Goal: Information Seeking & Learning: Learn about a topic

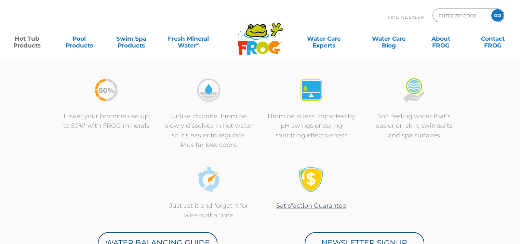
scroll to position [215, 0]
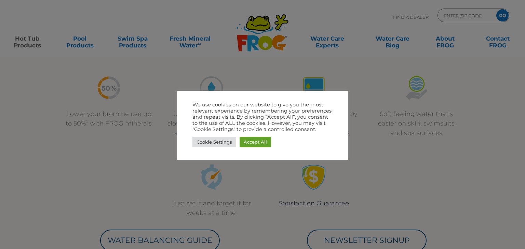
drag, startPoint x: 525, startPoint y: 29, endPoint x: 513, endPoint y: 57, distance: 30.0
click at [262, 140] on link "Accept All" at bounding box center [255, 142] width 31 height 11
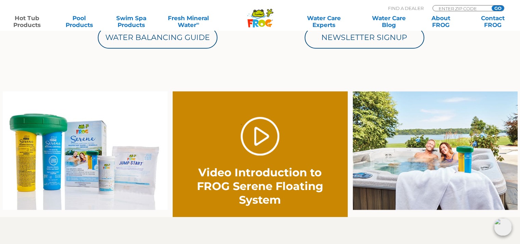
scroll to position [424, 0]
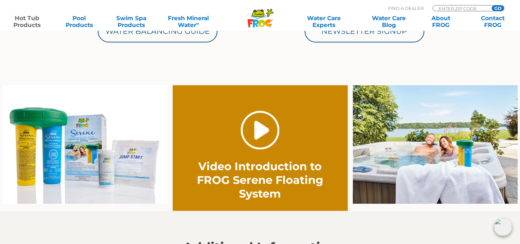
click at [265, 136] on link "." at bounding box center [260, 130] width 39 height 39
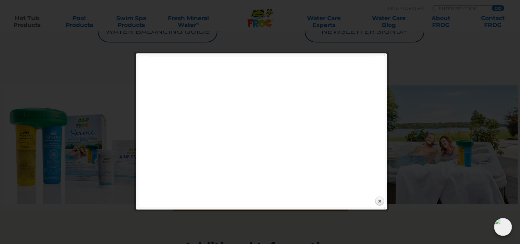
click at [252, 201] on div "Expand next previous Play Previous 1/1 Next Close" at bounding box center [261, 131] width 246 height 151
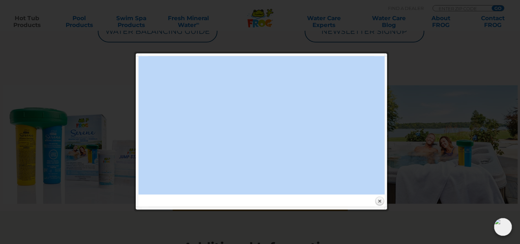
click at [252, 201] on div "Expand next previous Play Previous 1/1 Next Close" at bounding box center [261, 131] width 246 height 151
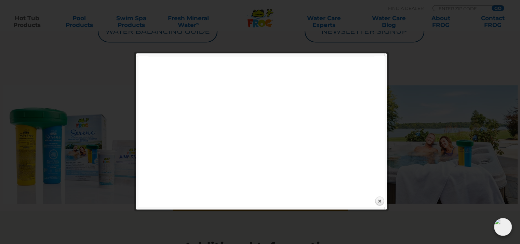
click at [252, 201] on div "Expand next previous Play Previous 1/1 Next Close" at bounding box center [261, 131] width 246 height 151
click at [230, 202] on div "Expand next previous Play Previous 1/1 Next Close" at bounding box center [261, 131] width 246 height 151
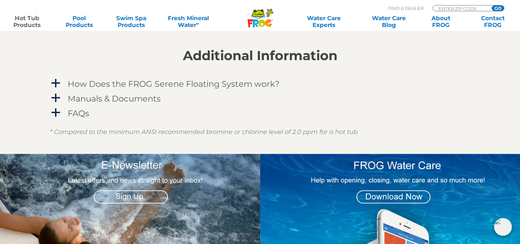
scroll to position [622, 0]
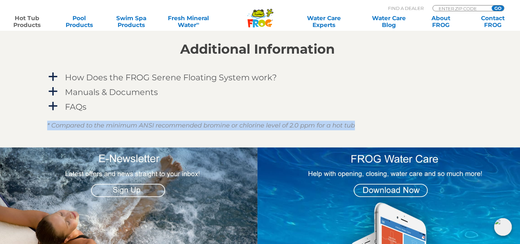
drag, startPoint x: 518, startPoint y: 112, endPoint x: 515, endPoint y: 140, distance: 27.5
click at [515, 140] on section "Additional Information a How Does the FROG Serene Floating System work? The FRO…" at bounding box center [257, 80] width 525 height 135
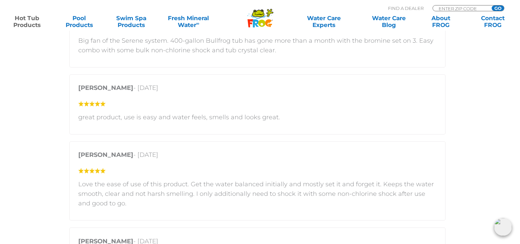
scroll to position [1101, 3]
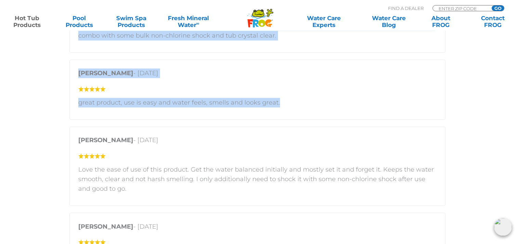
drag, startPoint x: 517, startPoint y: 172, endPoint x: 525, endPoint y: 103, distance: 69.1
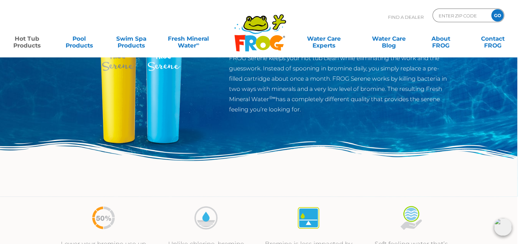
scroll to position [0, 3]
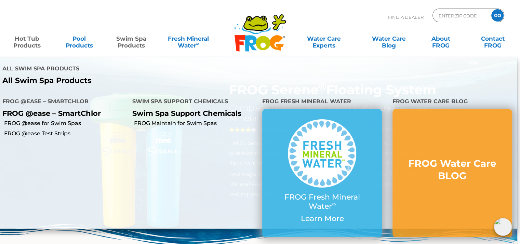
click at [123, 44] on link "Swim Spa Products" at bounding box center [131, 39] width 40 height 14
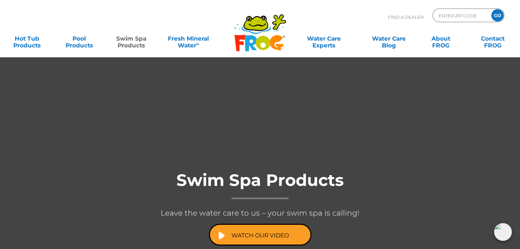
scroll to position [52, 0]
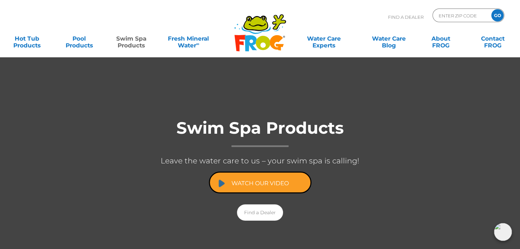
click at [264, 184] on link "Watch Our Video" at bounding box center [260, 183] width 103 height 22
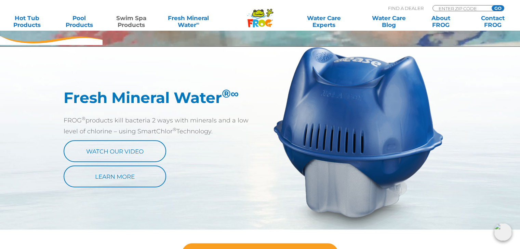
scroll to position [357, 0]
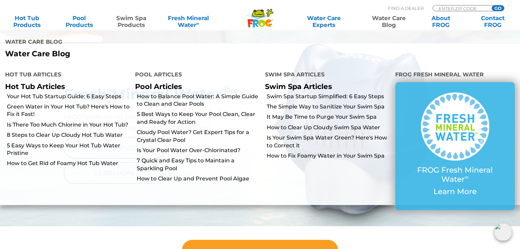
click at [398, 17] on link "Water Care Blog" at bounding box center [388, 22] width 40 height 14
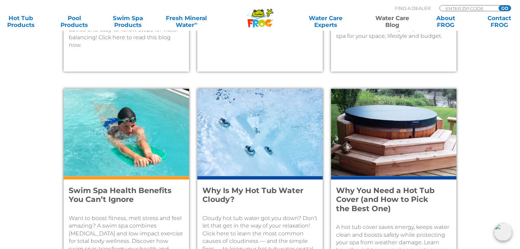
scroll to position [470, 0]
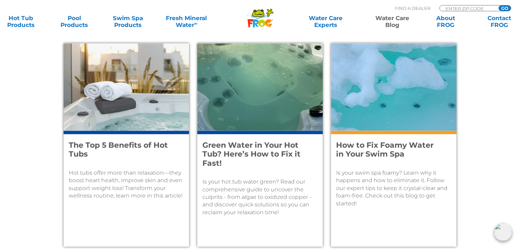
drag, startPoint x: 525, startPoint y: 29, endPoint x: 509, endPoint y: 166, distance: 138.3
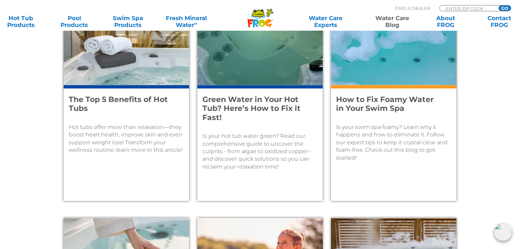
scroll to position [775, 0]
